Goal: Transaction & Acquisition: Purchase product/service

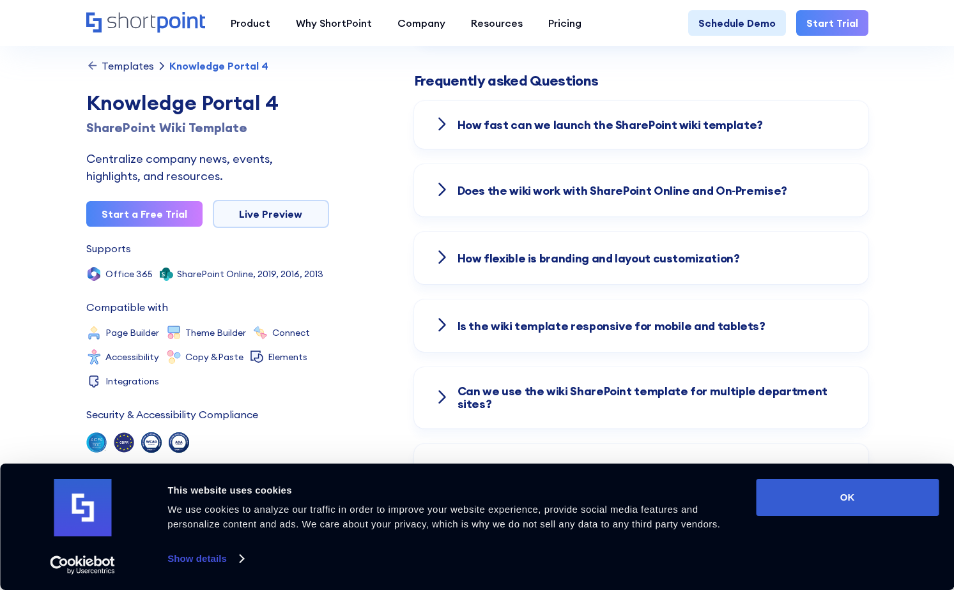
scroll to position [1788, 0]
click at [438, 118] on strong at bounding box center [441, 124] width 15 height 13
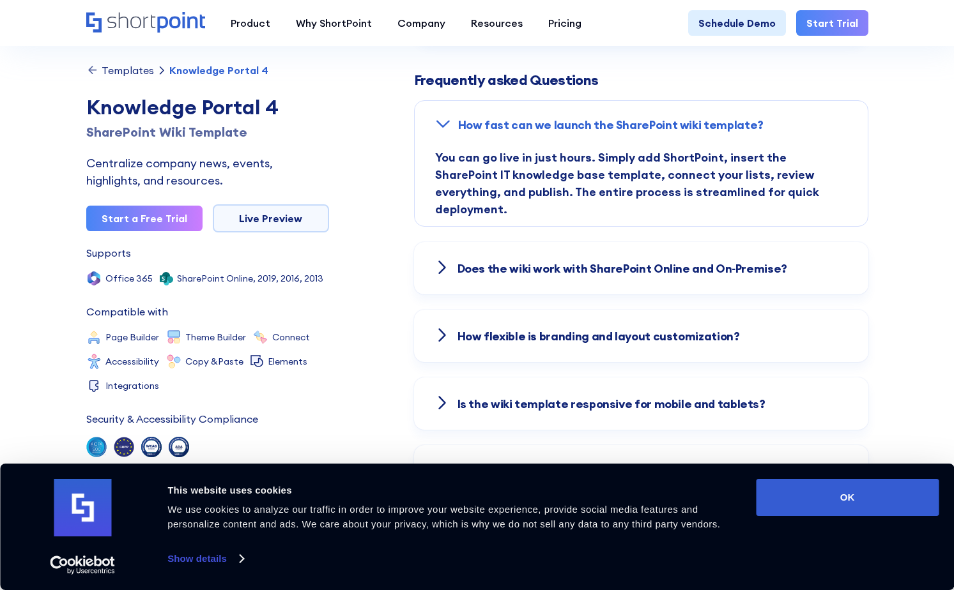
click at [438, 119] on icon at bounding box center [442, 123] width 15 height 9
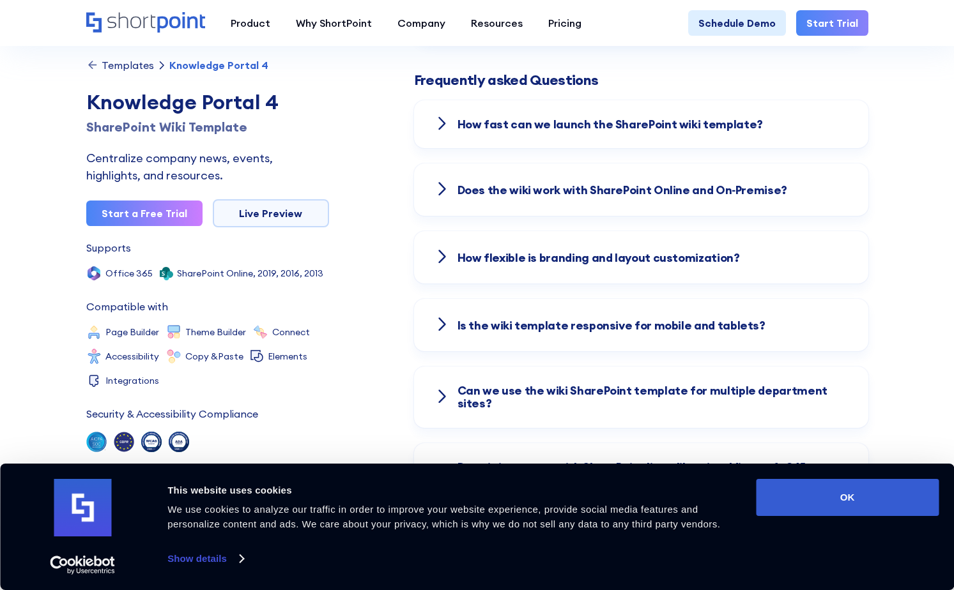
click at [436, 181] on icon at bounding box center [441, 188] width 15 height 15
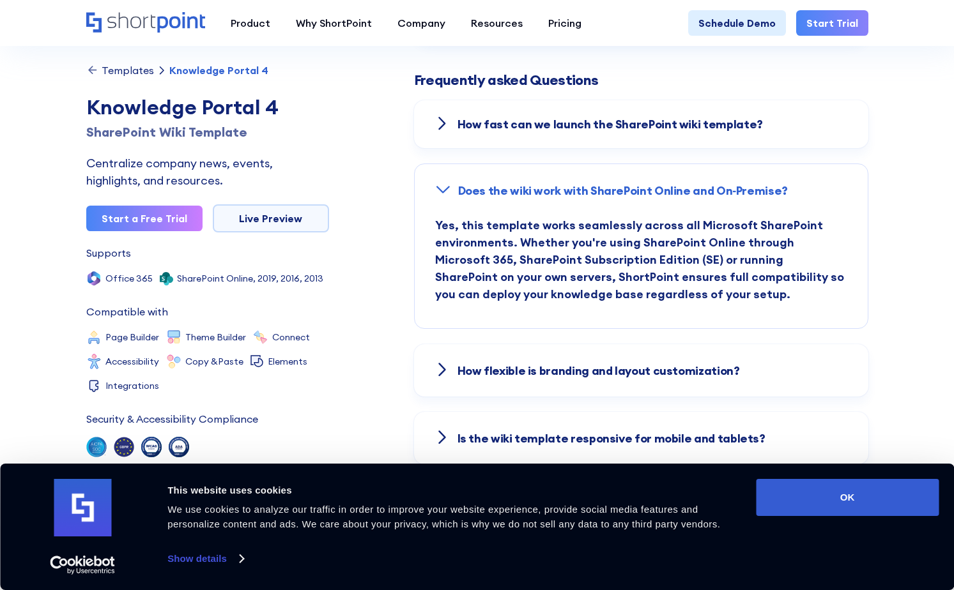
click at [436, 182] on icon at bounding box center [442, 189] width 15 height 15
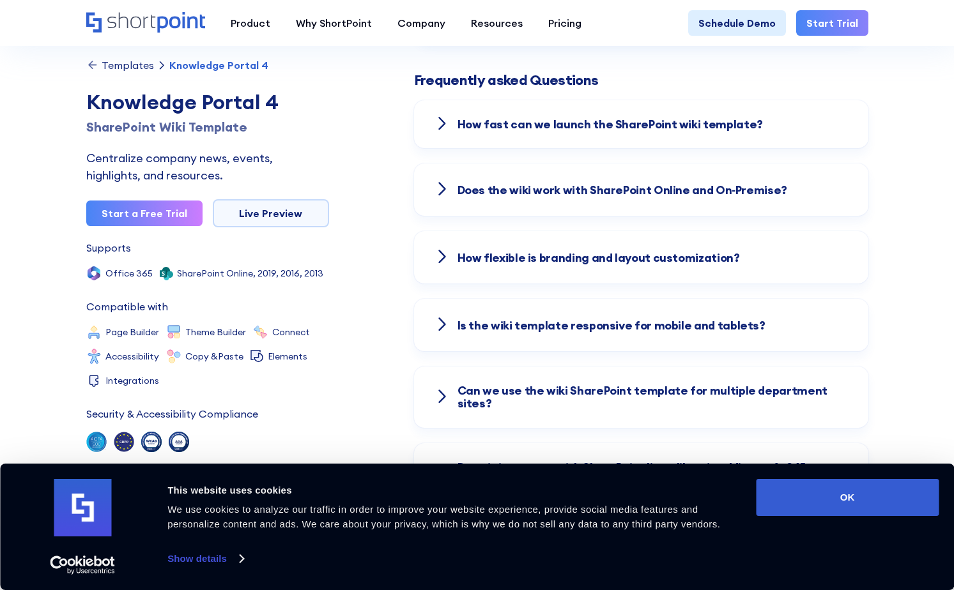
click at [435, 249] on icon at bounding box center [441, 256] width 15 height 15
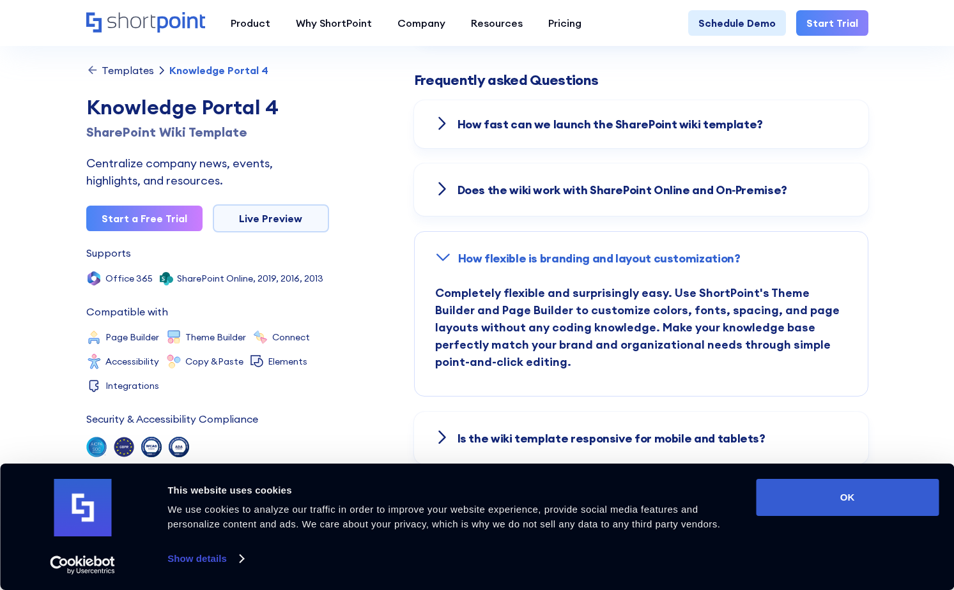
click at [435, 250] on icon at bounding box center [442, 257] width 15 height 15
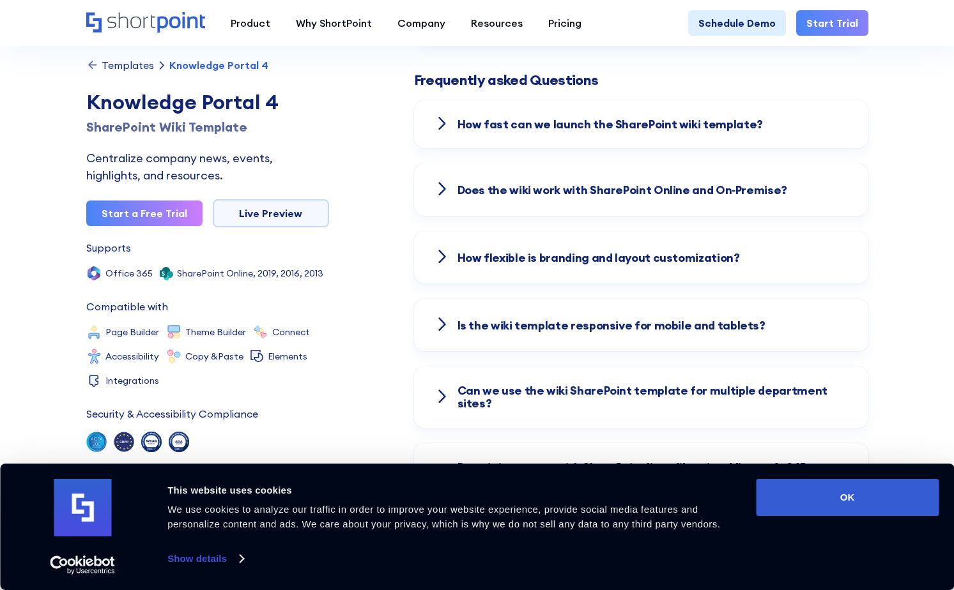
click at [435, 317] on icon at bounding box center [441, 324] width 15 height 15
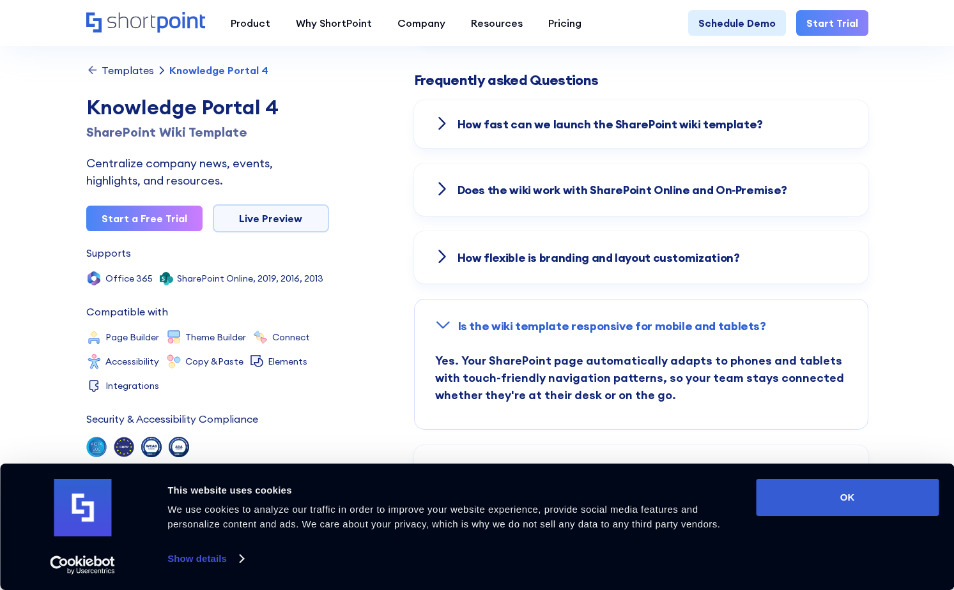
click at [435, 317] on icon at bounding box center [442, 324] width 15 height 15
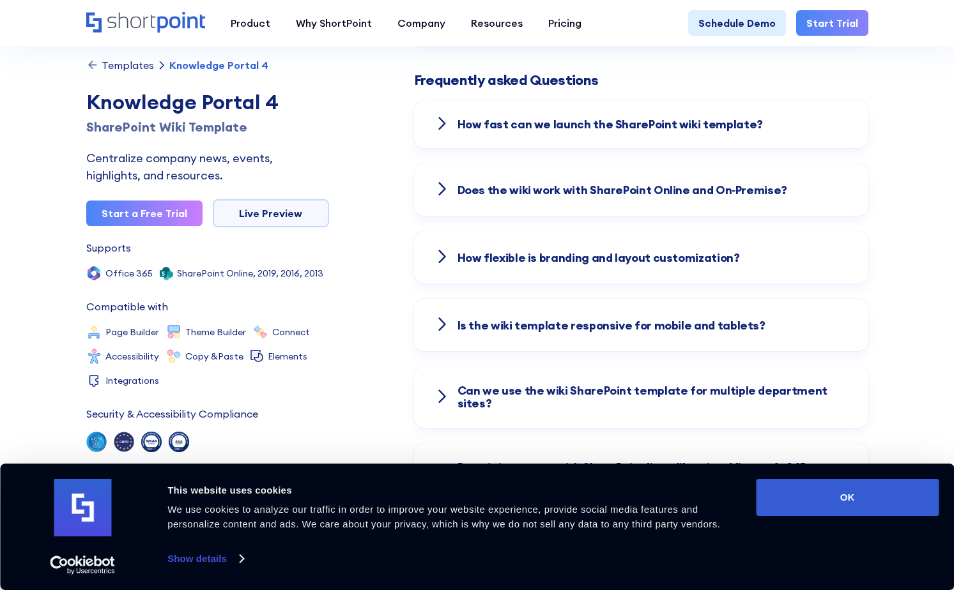
click at [442, 391] on icon at bounding box center [442, 396] width 6 height 11
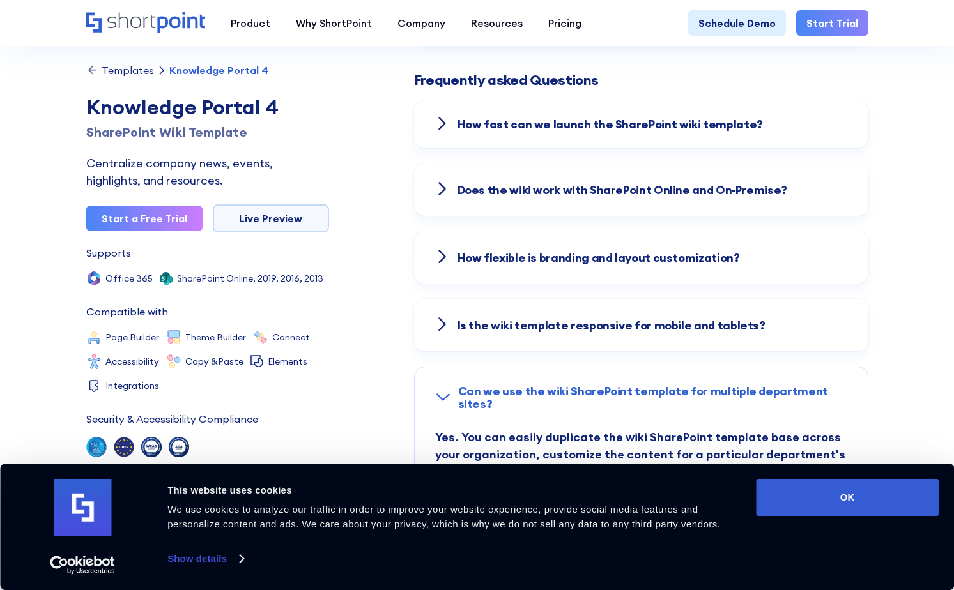
click at [442, 390] on icon at bounding box center [442, 397] width 15 height 15
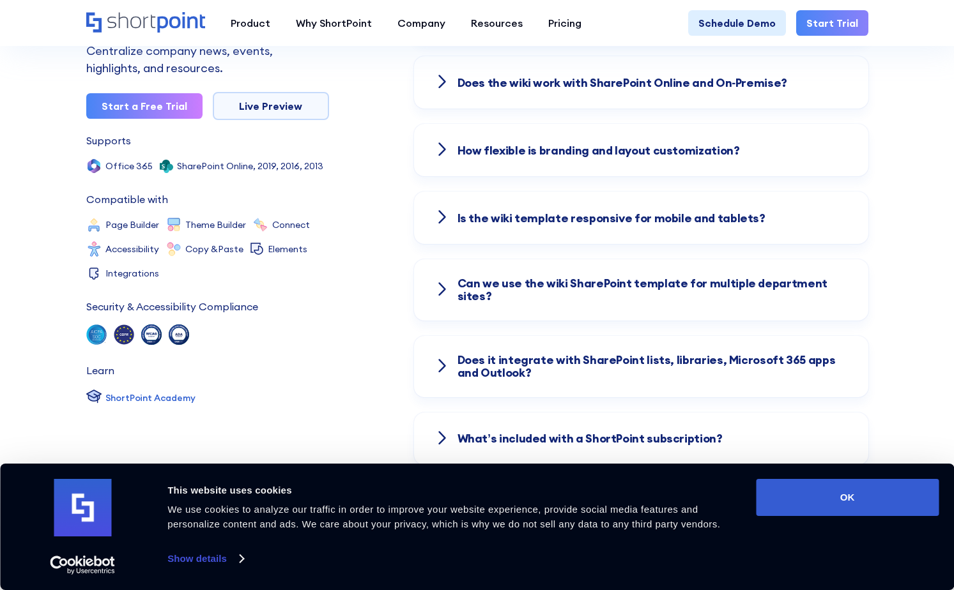
scroll to position [1980, 0]
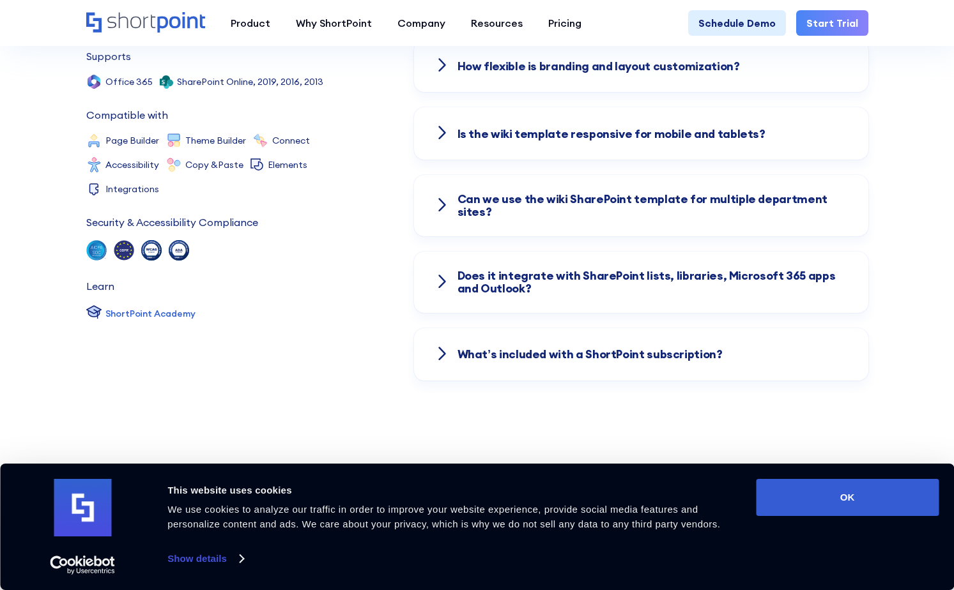
click at [445, 275] on icon at bounding box center [442, 280] width 6 height 11
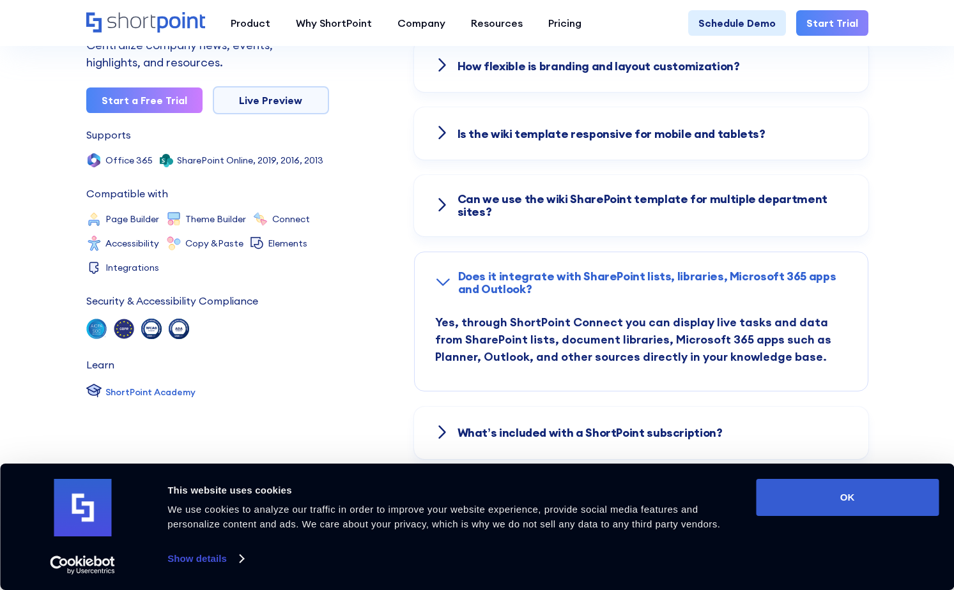
click at [445, 275] on icon at bounding box center [442, 282] width 15 height 15
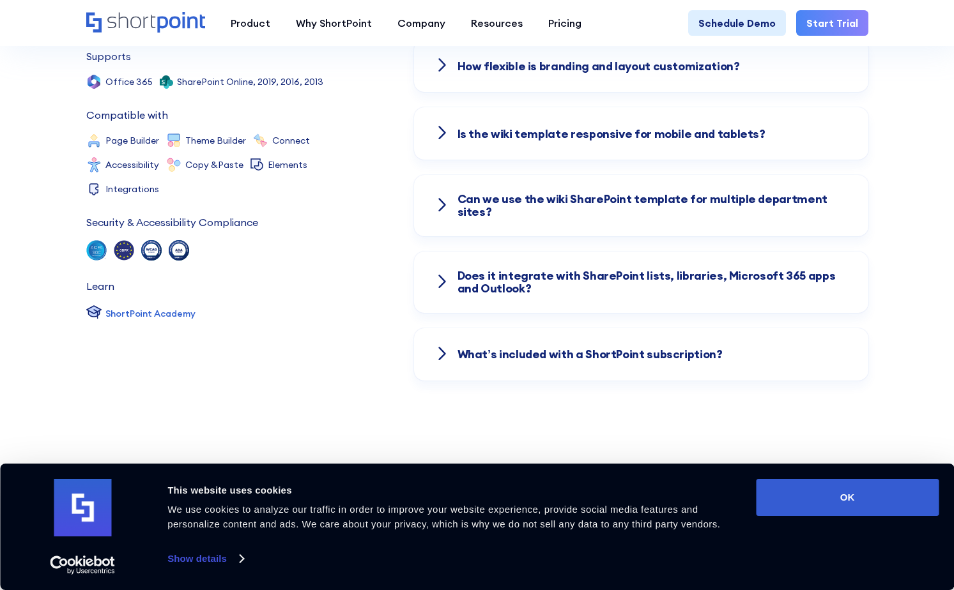
click at [439, 347] on icon at bounding box center [442, 352] width 6 height 11
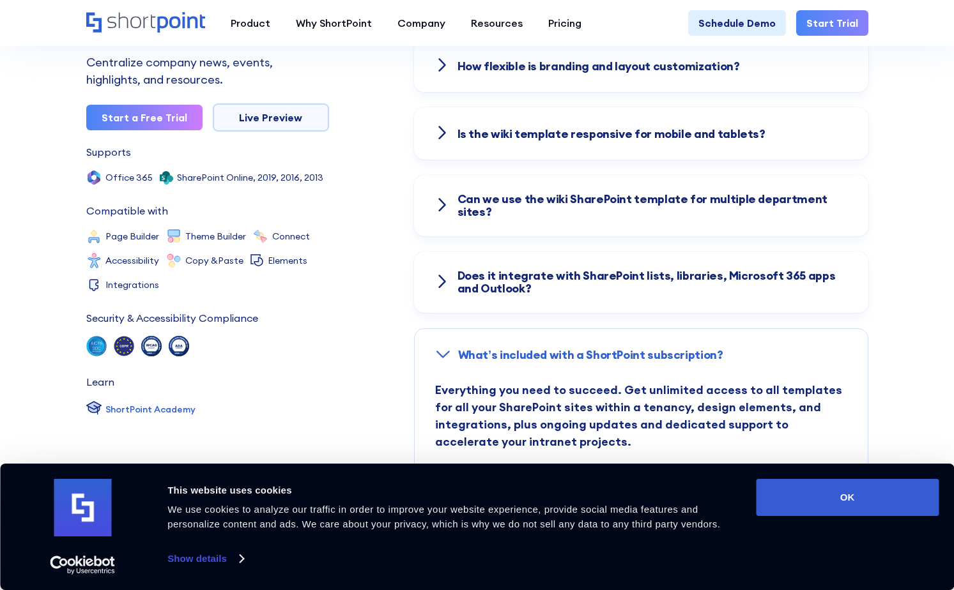
click at [439, 347] on icon at bounding box center [442, 354] width 15 height 15
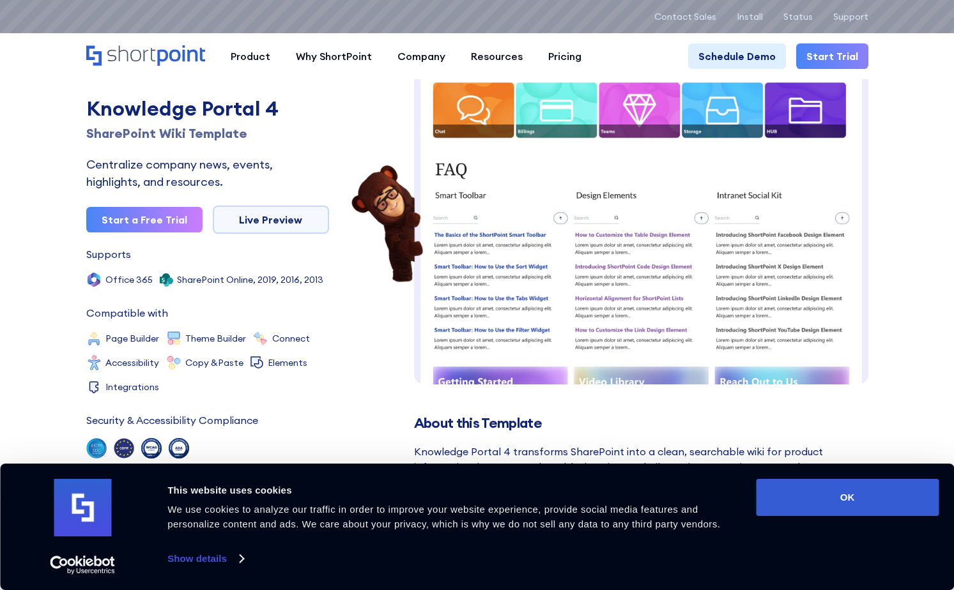
scroll to position [0, 0]
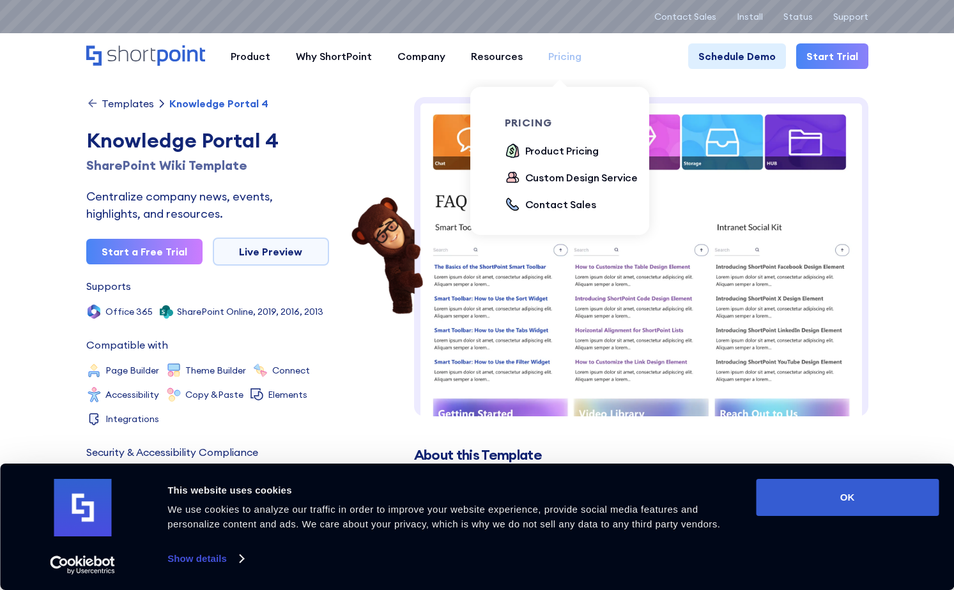
click at [557, 57] on div "Pricing" at bounding box center [564, 56] width 33 height 15
click at [553, 148] on div "Product Pricing" at bounding box center [562, 150] width 74 height 15
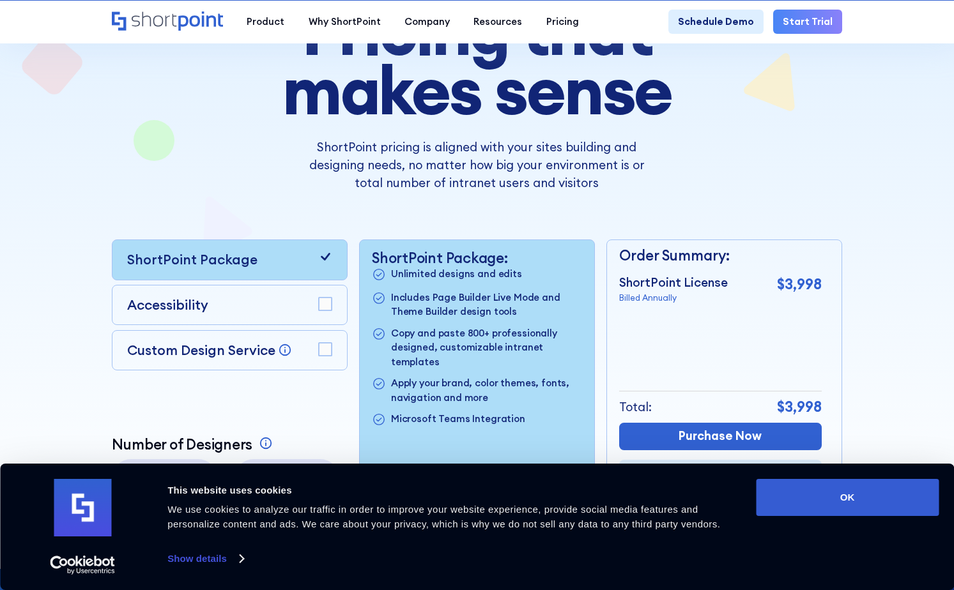
scroll to position [255, 0]
